Goal: Navigation & Orientation: Find specific page/section

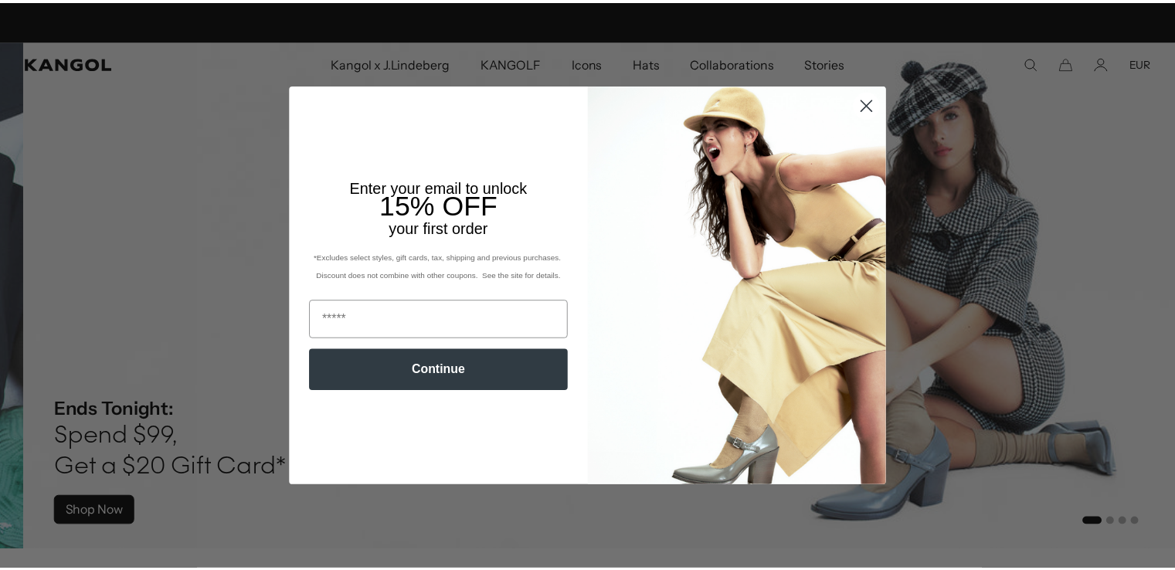
scroll to position [0, 318]
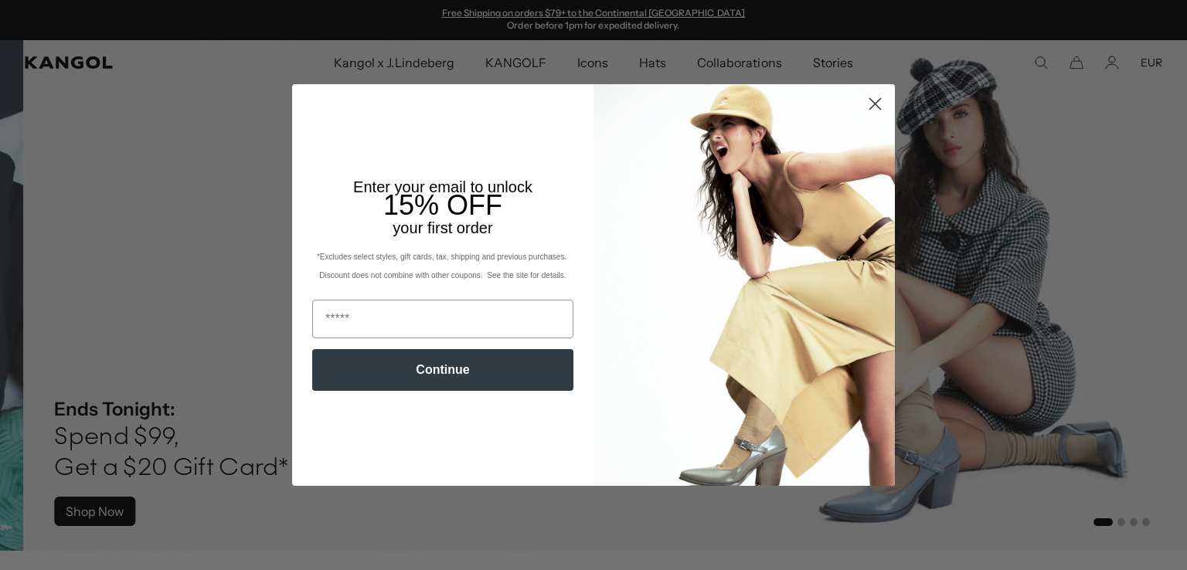
click at [872, 103] on circle "Close dialog" at bounding box center [874, 103] width 25 height 25
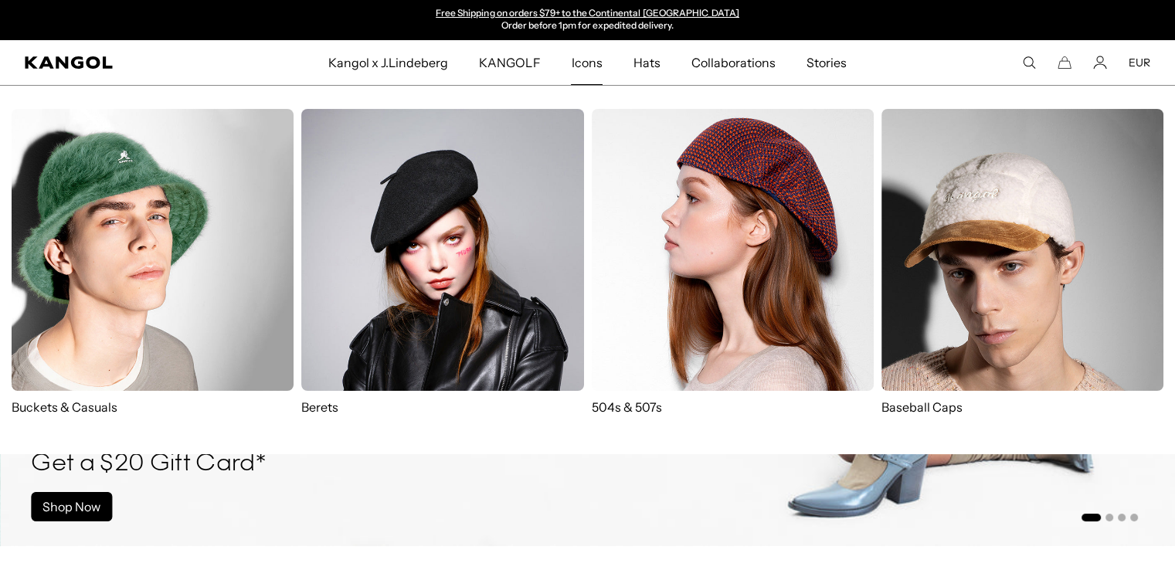
click at [589, 59] on span "Icons" at bounding box center [586, 62] width 31 height 45
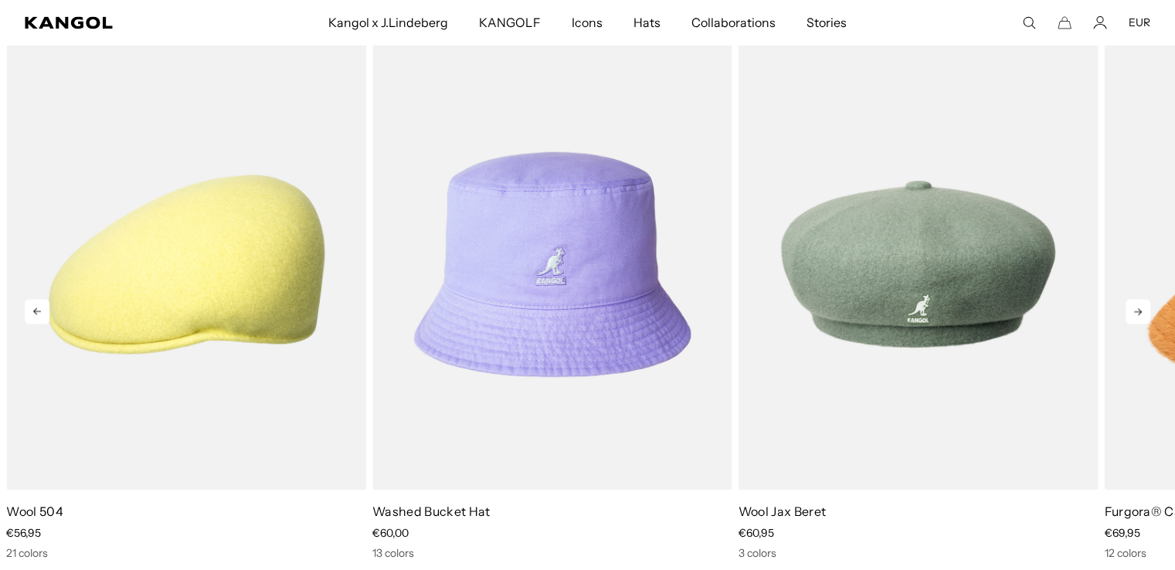
click at [1137, 310] on icon at bounding box center [1138, 311] width 25 height 25
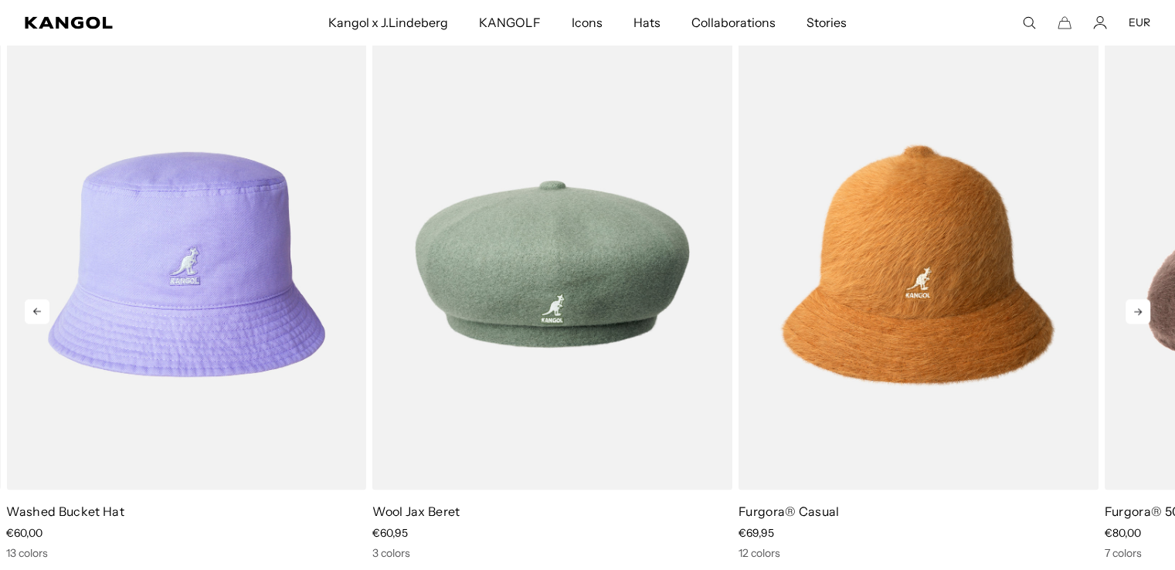
scroll to position [0, 318]
click at [1137, 310] on icon at bounding box center [1138, 311] width 25 height 25
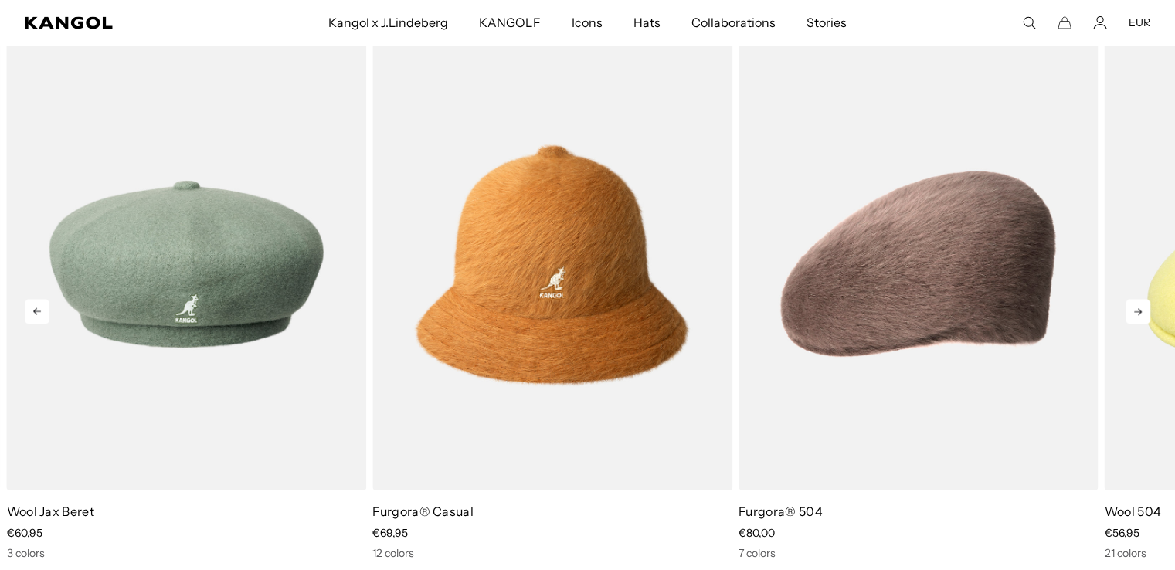
click at [1137, 310] on icon at bounding box center [1138, 311] width 25 height 25
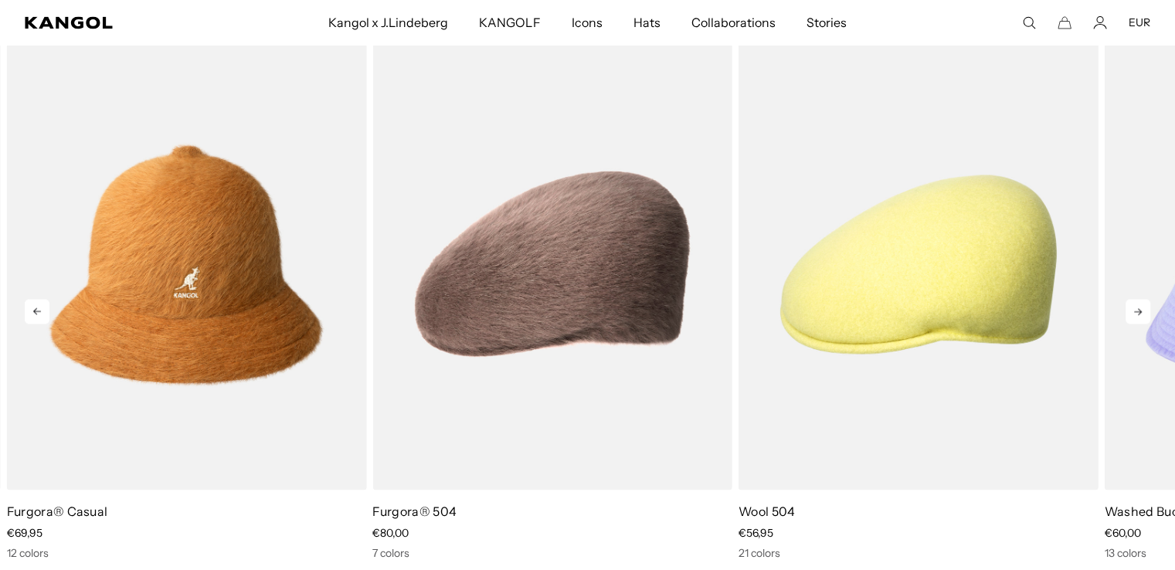
click at [1137, 310] on icon at bounding box center [1138, 311] width 25 height 25
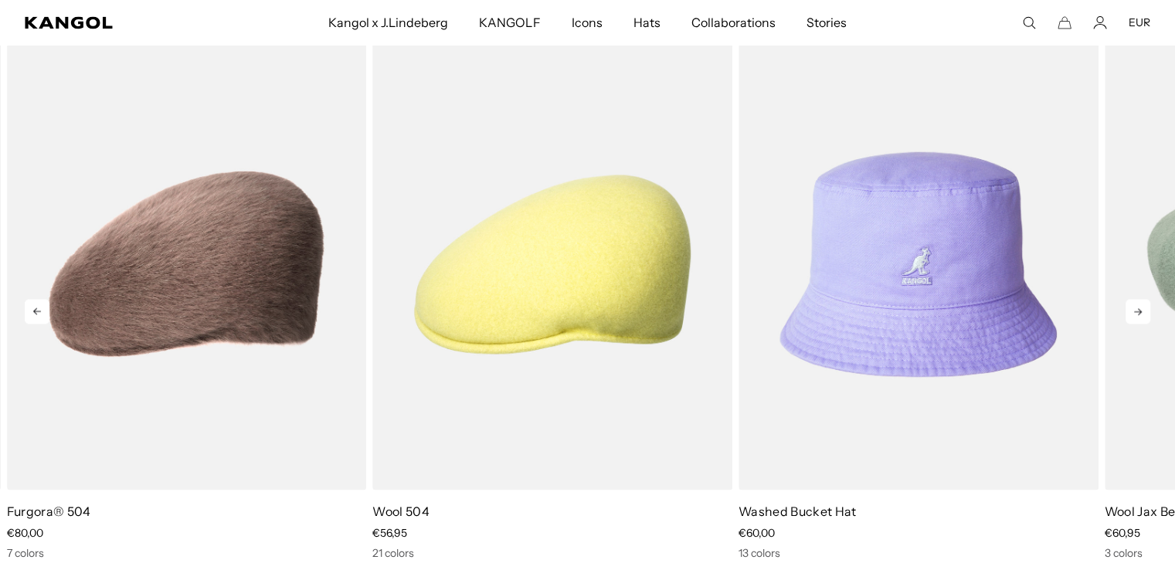
click at [1137, 310] on icon at bounding box center [1138, 311] width 25 height 25
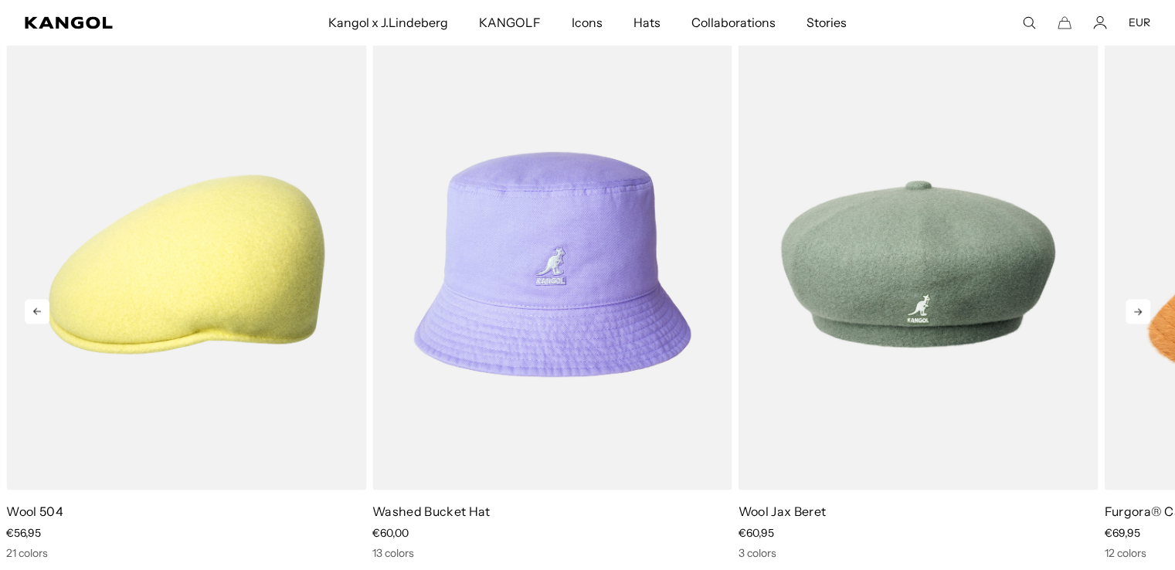
click at [1137, 310] on icon at bounding box center [1138, 311] width 25 height 25
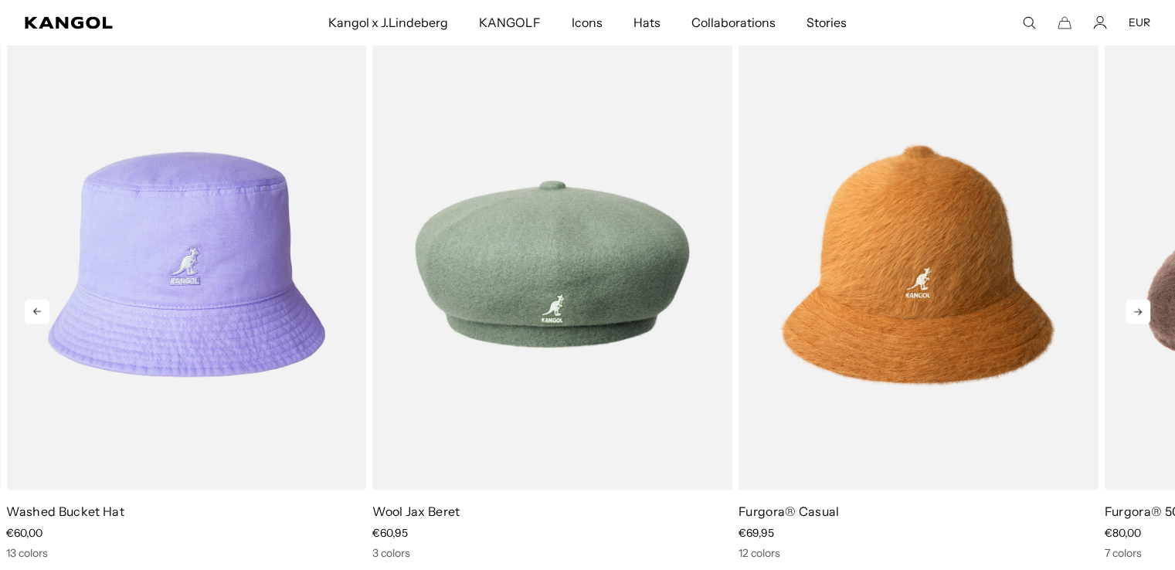
click at [1137, 310] on icon at bounding box center [1138, 311] width 25 height 25
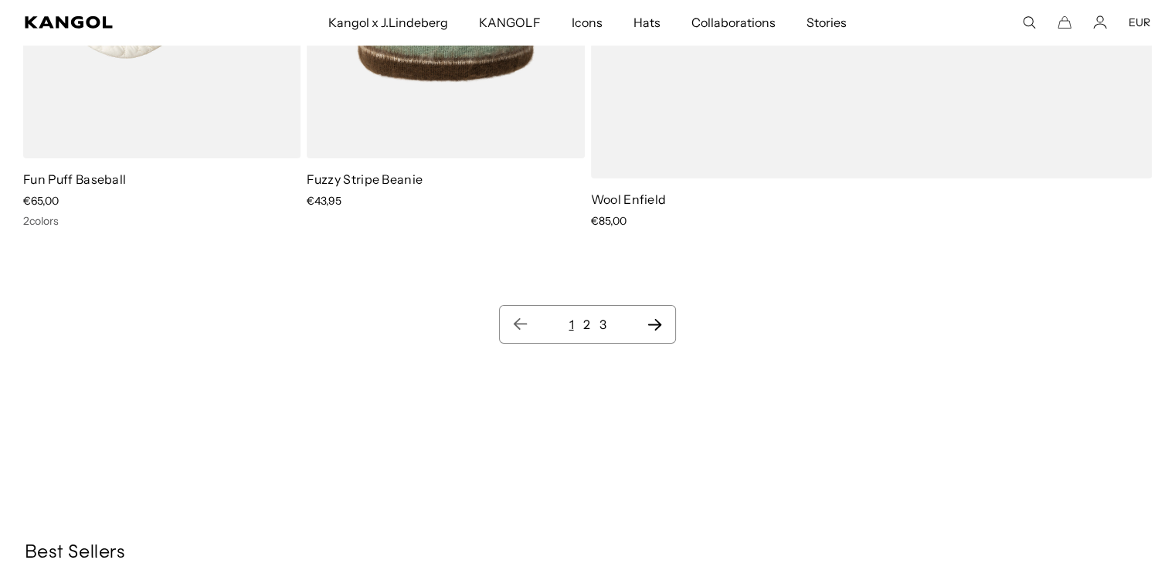
click at [654, 320] on icon "Next page" at bounding box center [655, 324] width 16 height 15
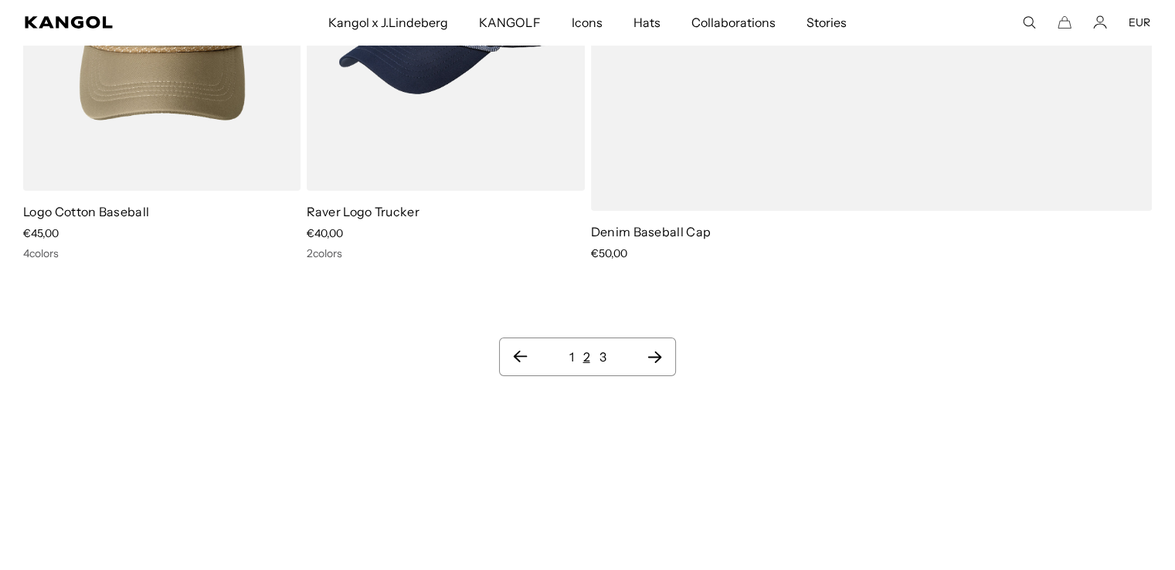
click at [604, 349] on link "3" at bounding box center [603, 356] width 7 height 15
